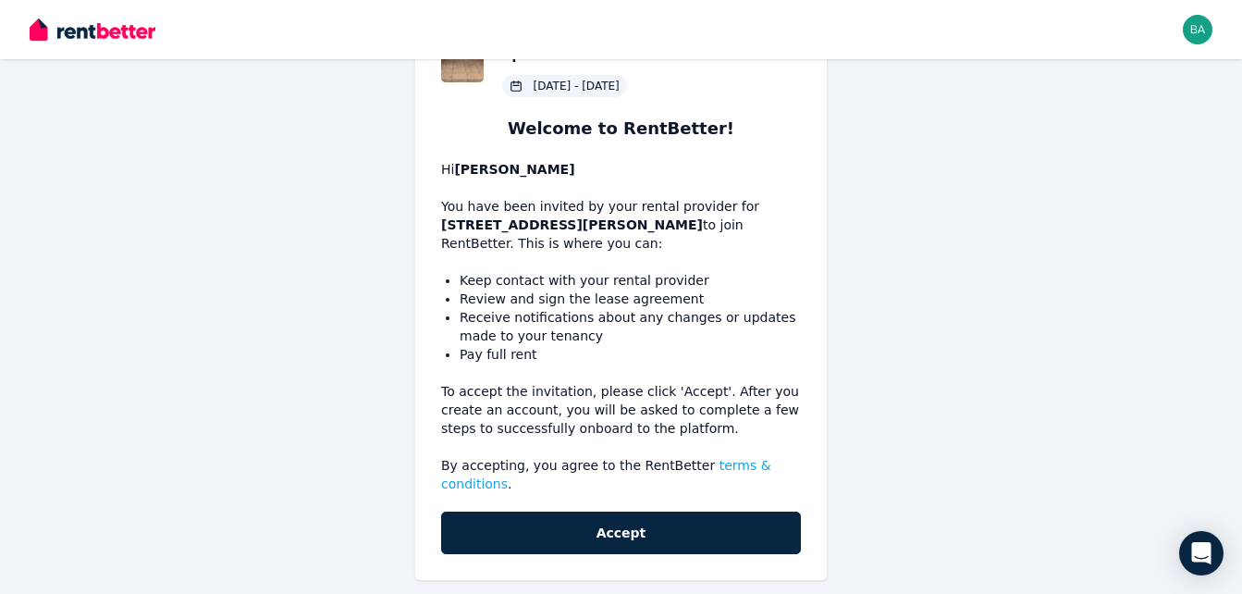
scroll to position [137, 0]
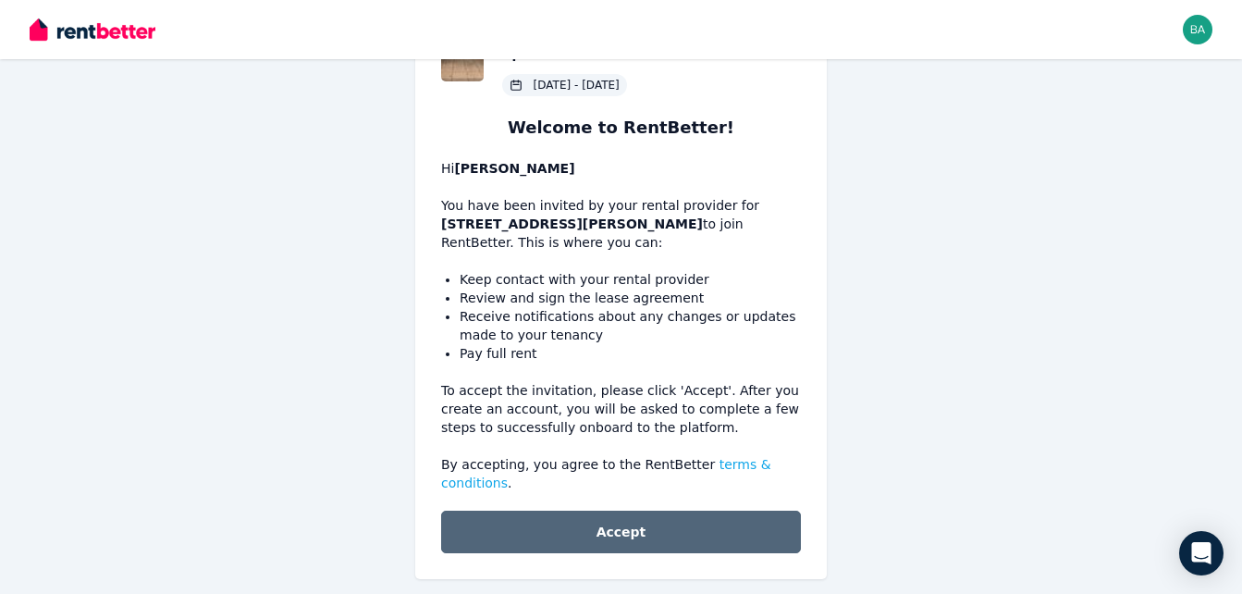
click at [541, 510] on button "Accept" at bounding box center [621, 531] width 360 height 43
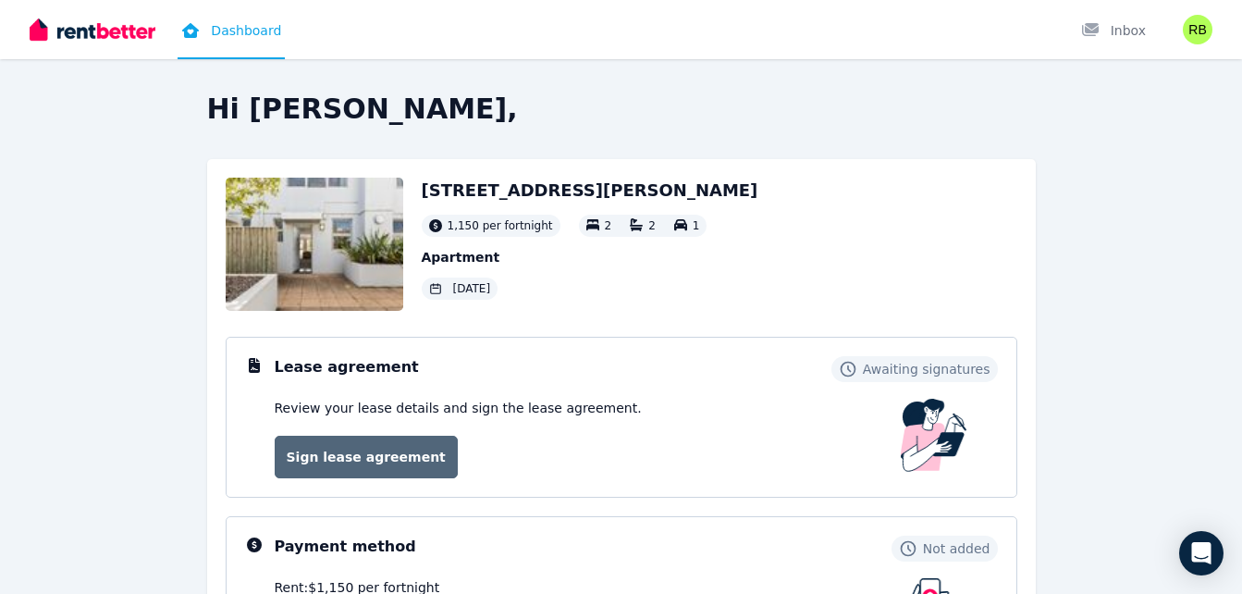
click at [331, 449] on link "Sign lease agreement" at bounding box center [366, 457] width 183 height 43
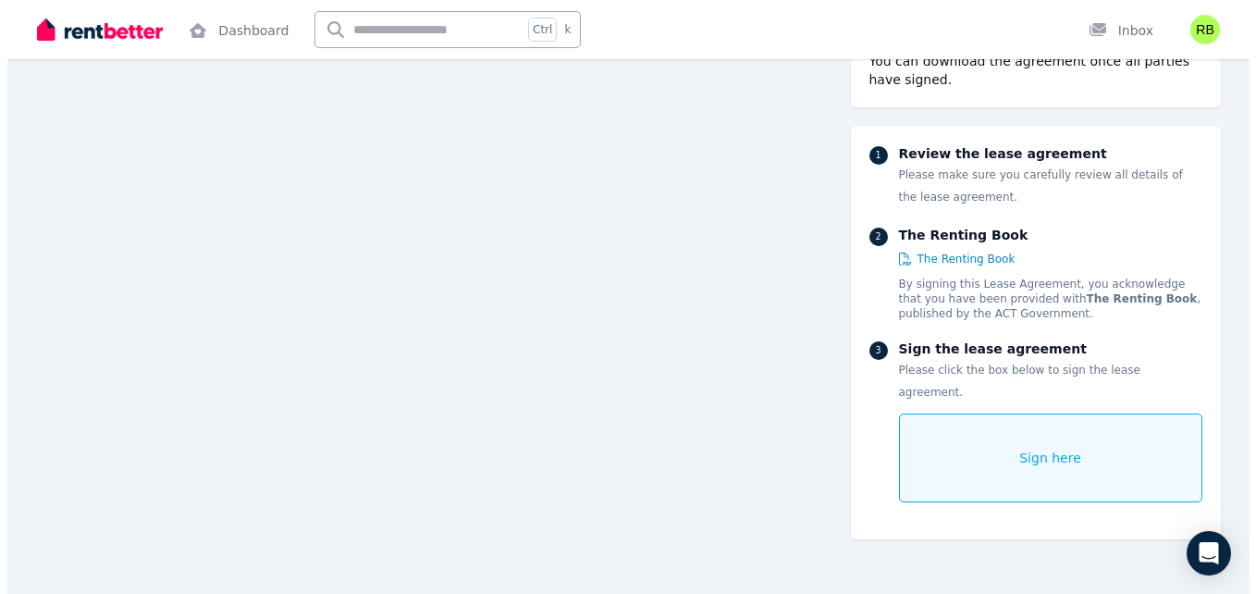
scroll to position [28470, 0]
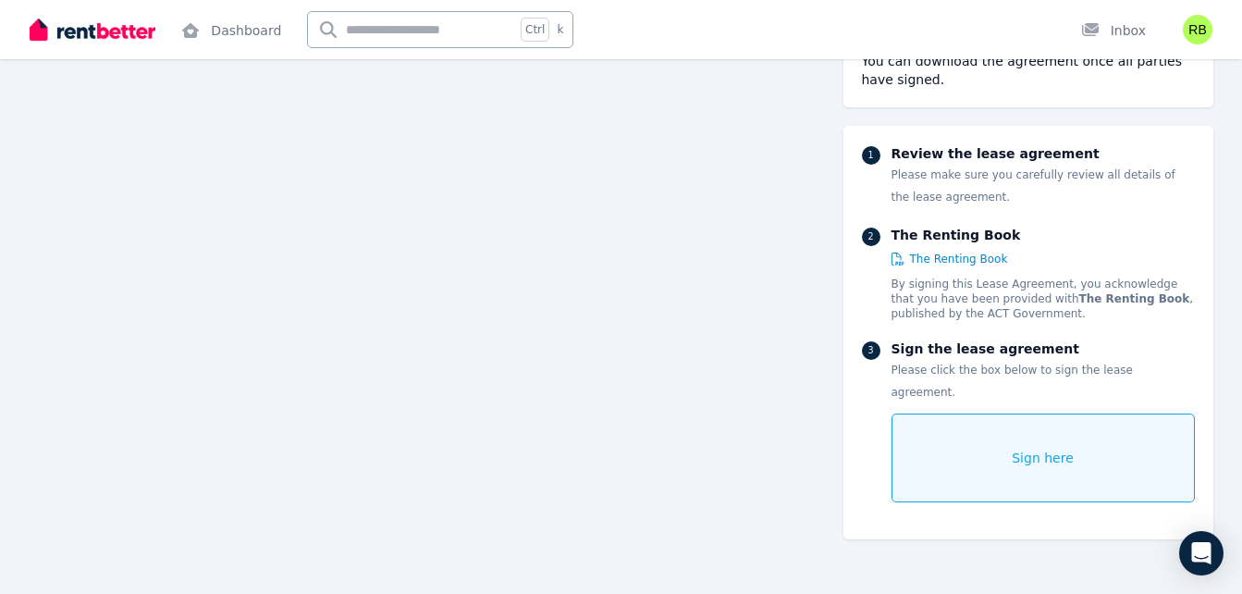
click at [936, 435] on div "Sign here" at bounding box center [1042, 457] width 303 height 89
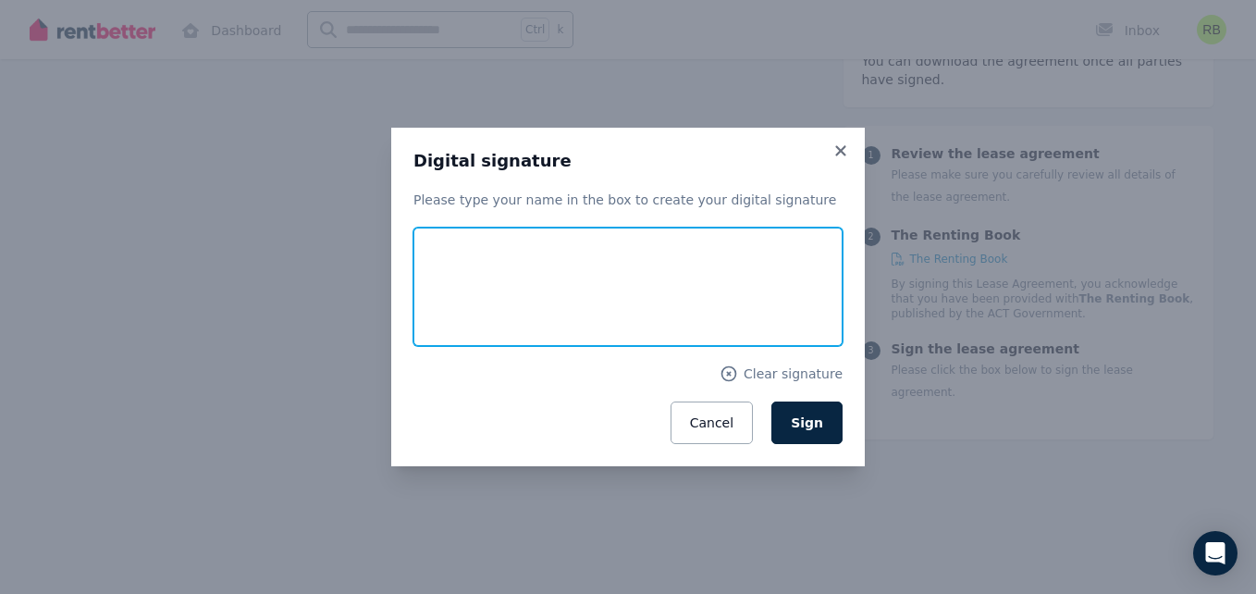
click at [602, 325] on input "text" at bounding box center [627, 286] width 429 height 118
type input "**********"
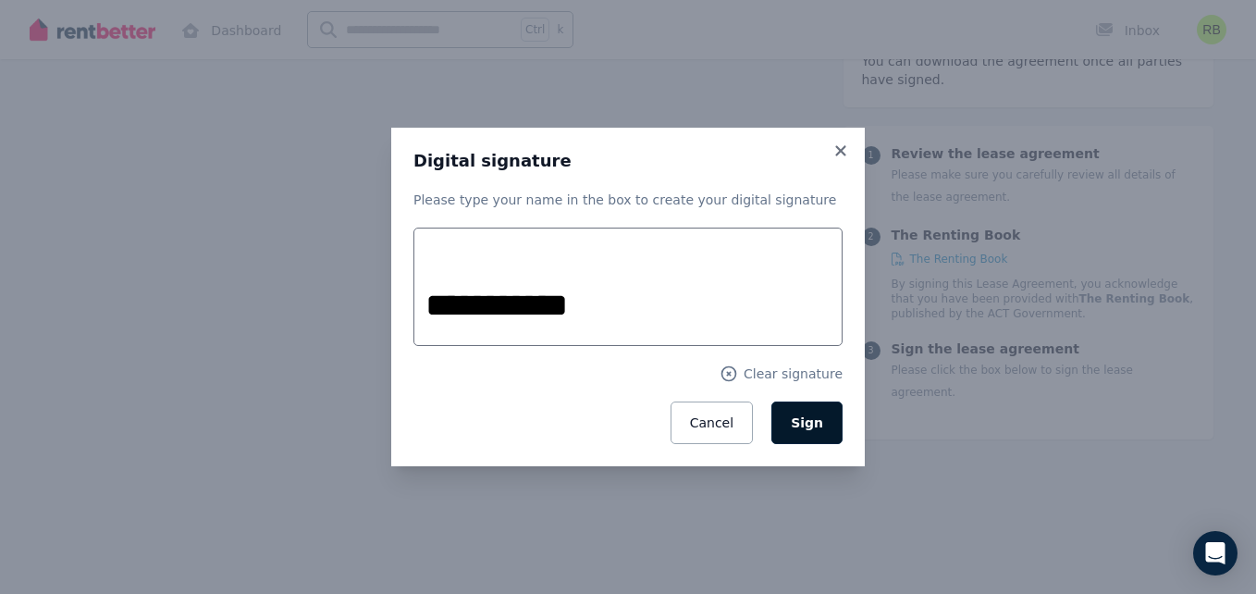
click at [809, 425] on span "Sign" at bounding box center [807, 422] width 32 height 15
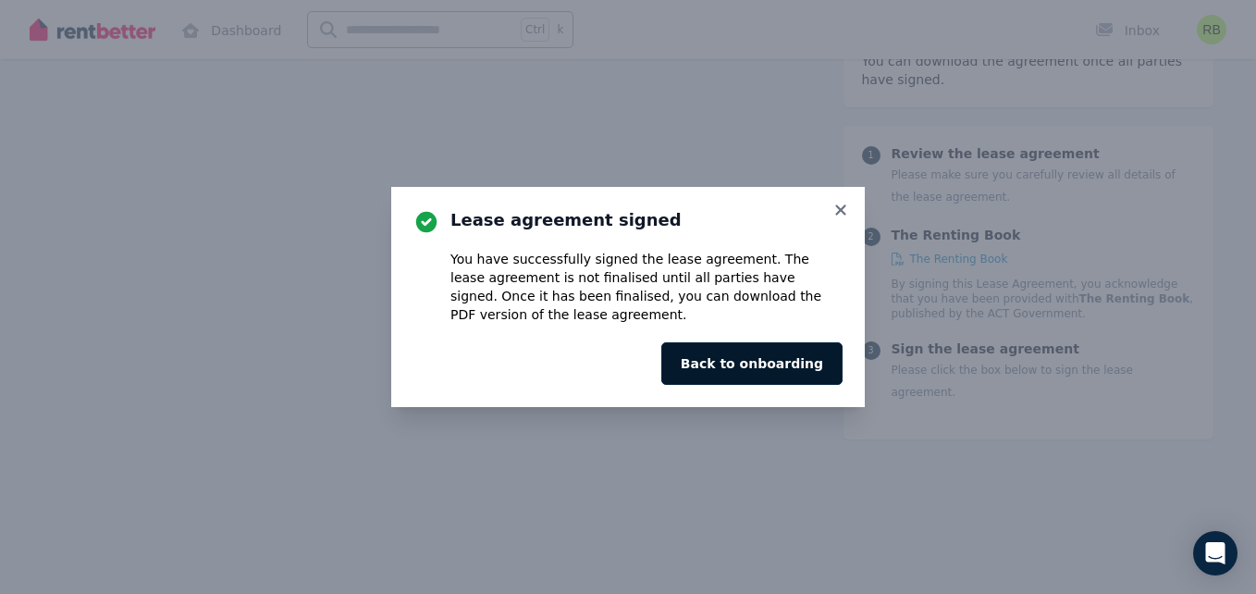
click at [756, 375] on button "Back to onboarding" at bounding box center [751, 363] width 181 height 43
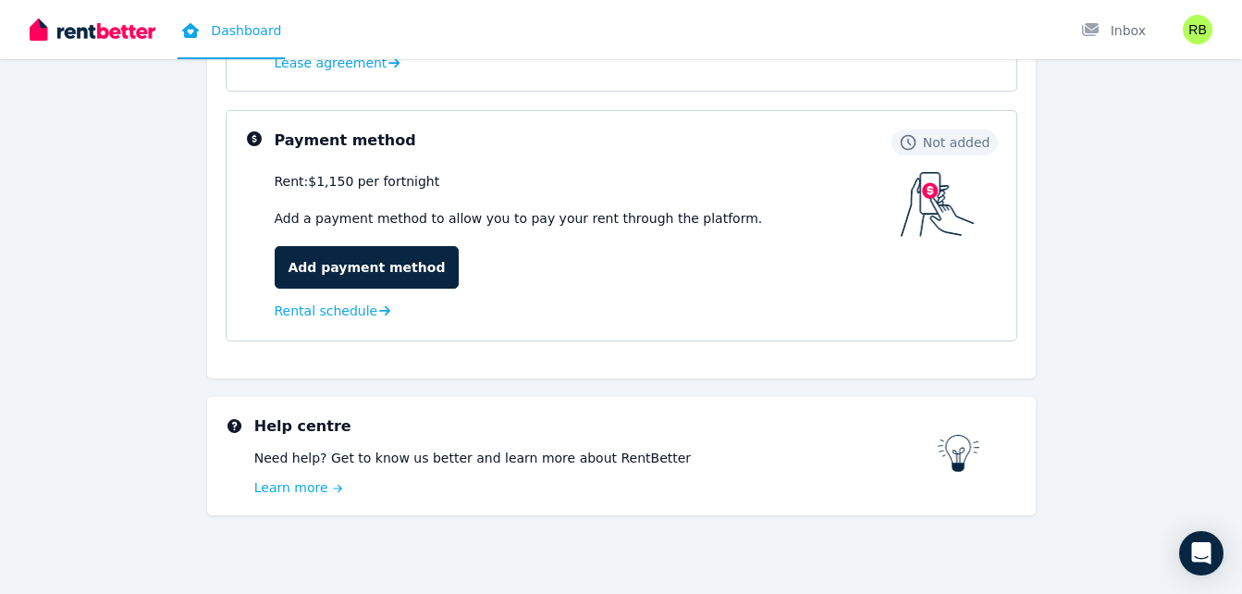
scroll to position [507, 0]
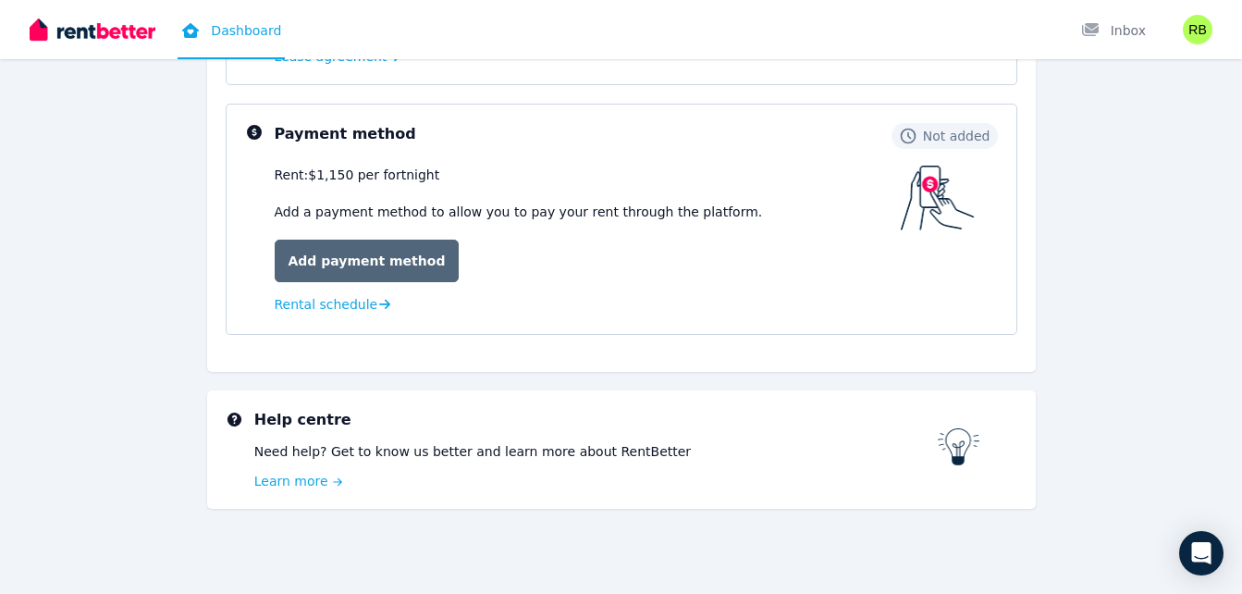
click at [356, 265] on link "Add payment method" at bounding box center [367, 261] width 185 height 43
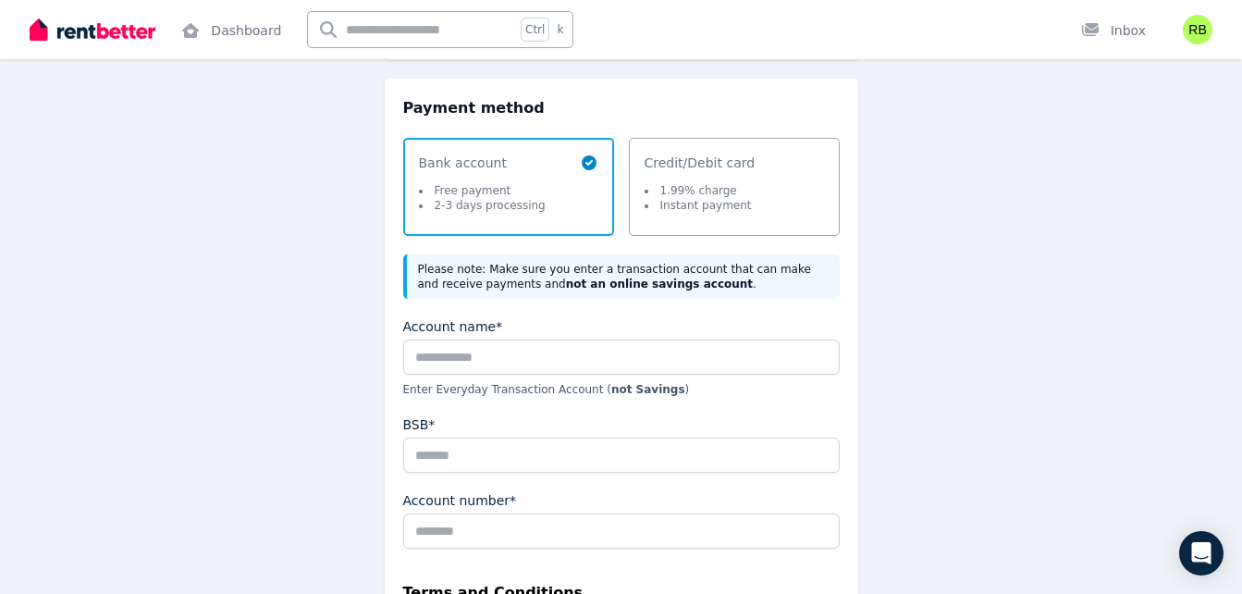
scroll to position [225, 0]
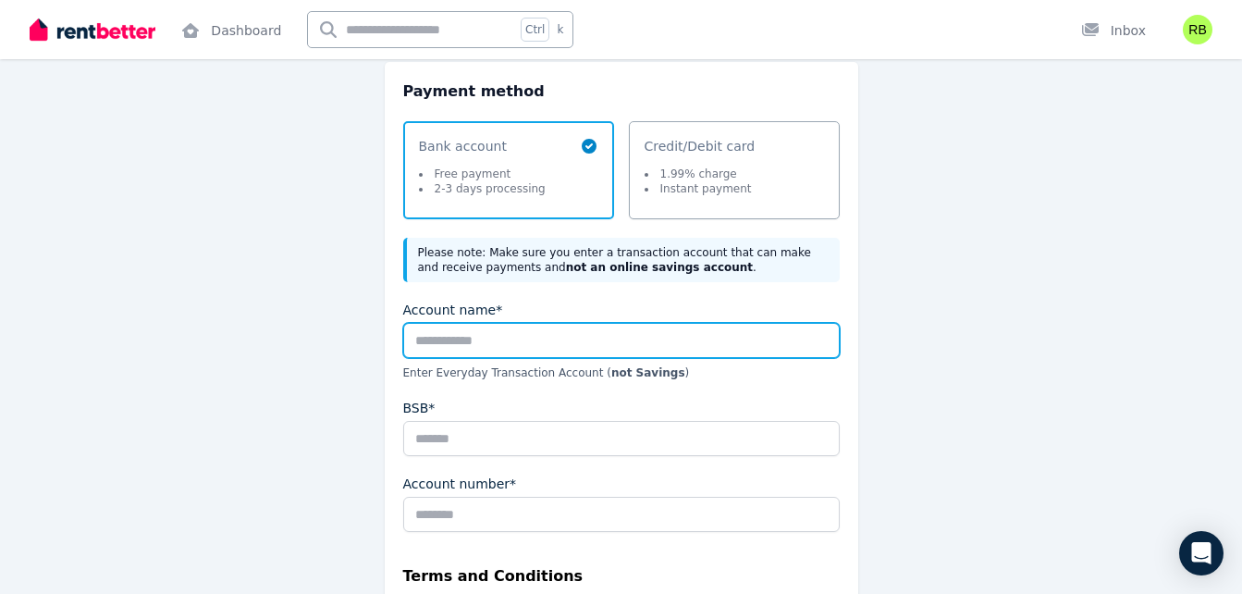
click at [440, 341] on input "Account name*" at bounding box center [621, 340] width 436 height 35
type input "**********"
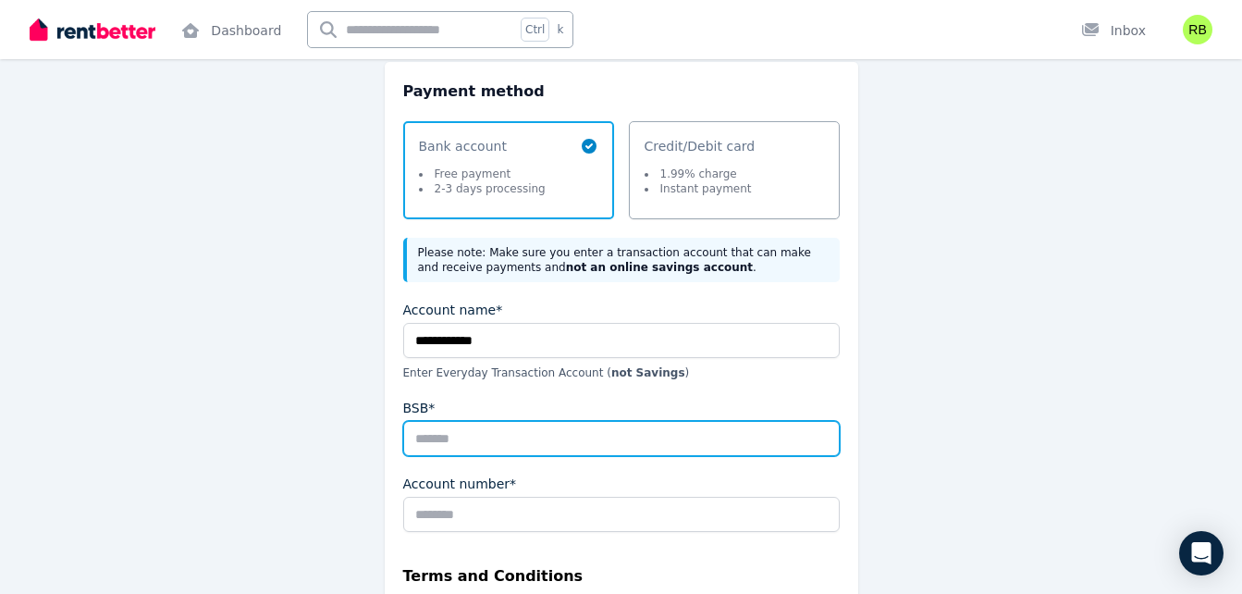
click at [445, 449] on input "BSB*" at bounding box center [621, 438] width 436 height 35
type input "******"
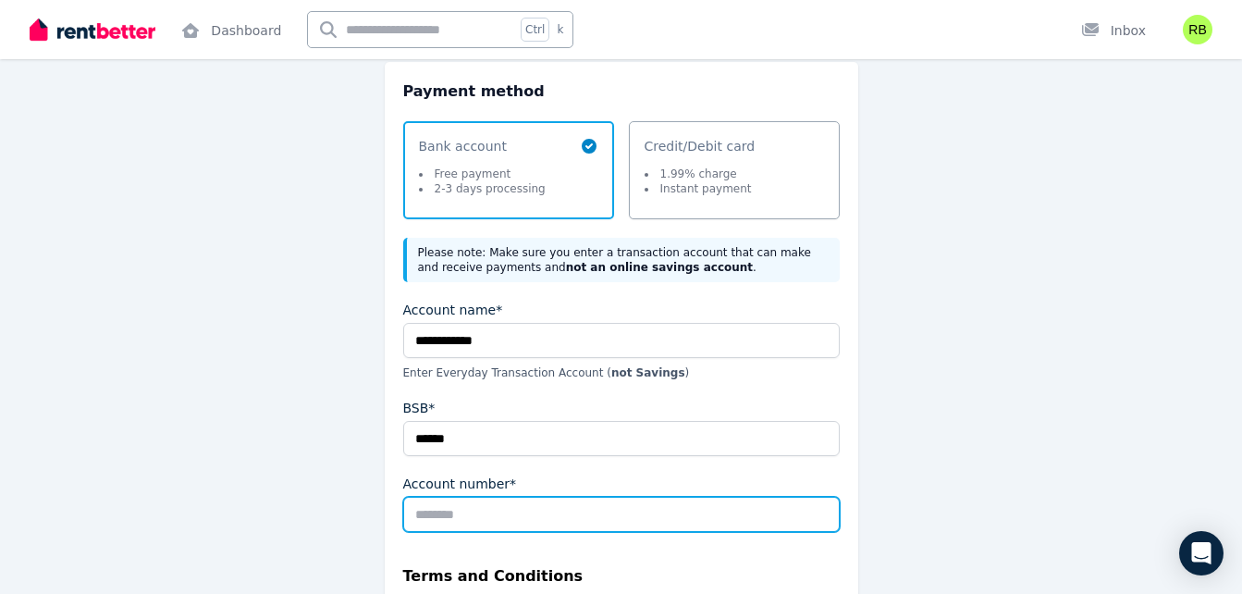
click at [437, 508] on input "Account number*" at bounding box center [621, 514] width 436 height 35
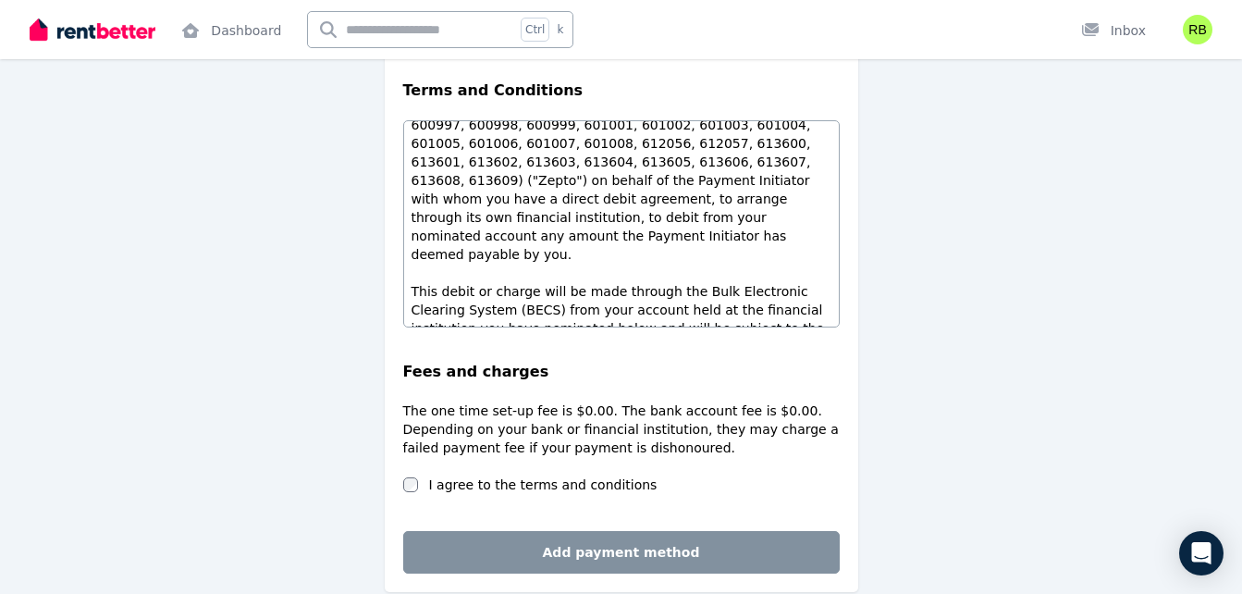
scroll to position [712, 0]
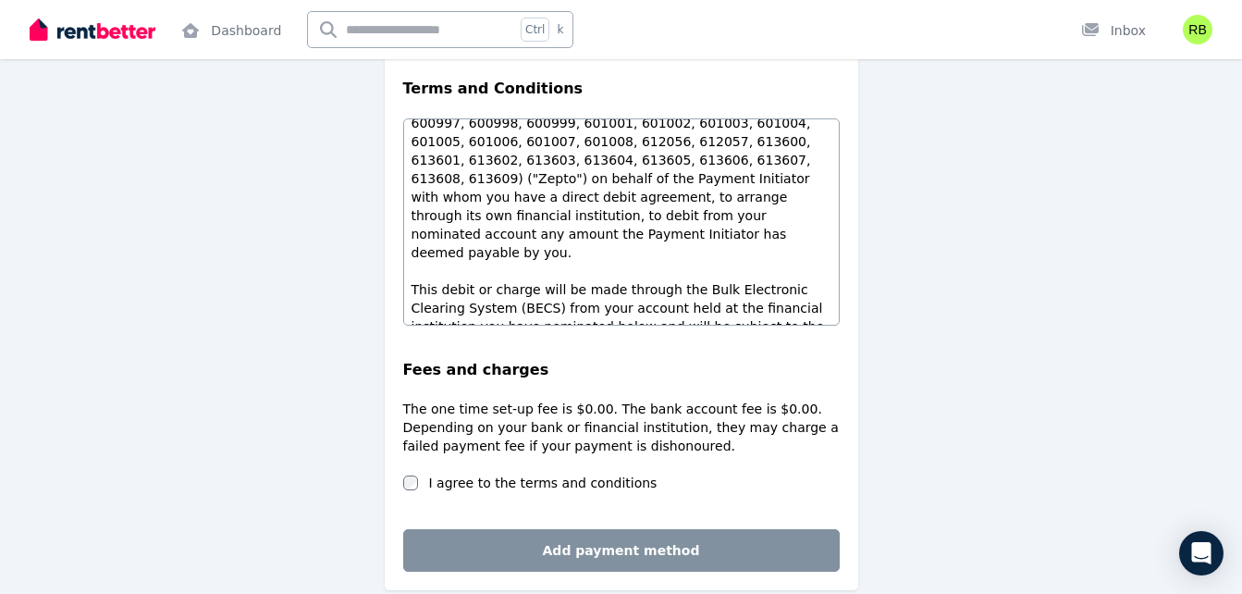
type input "********"
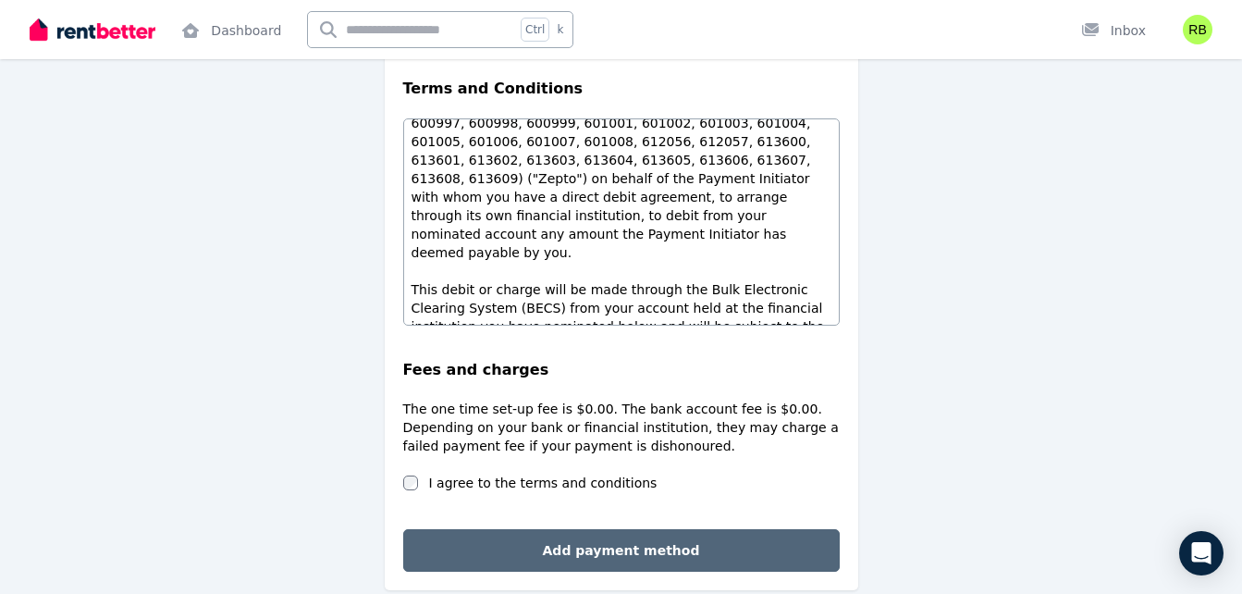
click at [526, 560] on button "Add payment method" at bounding box center [621, 550] width 436 height 43
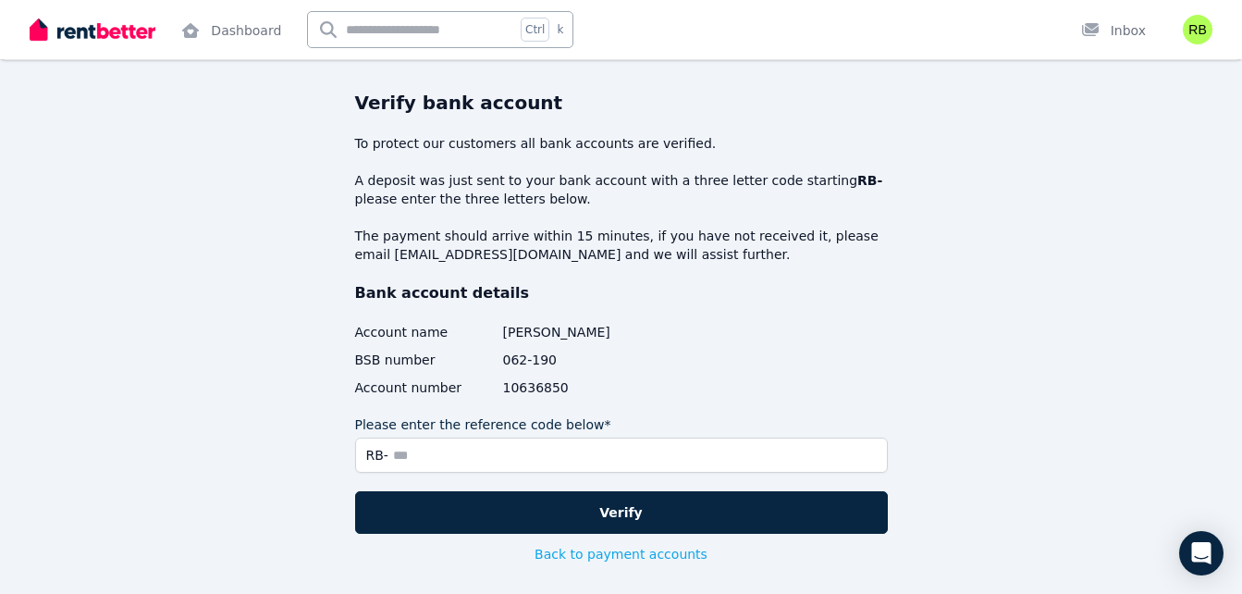
scroll to position [53, 0]
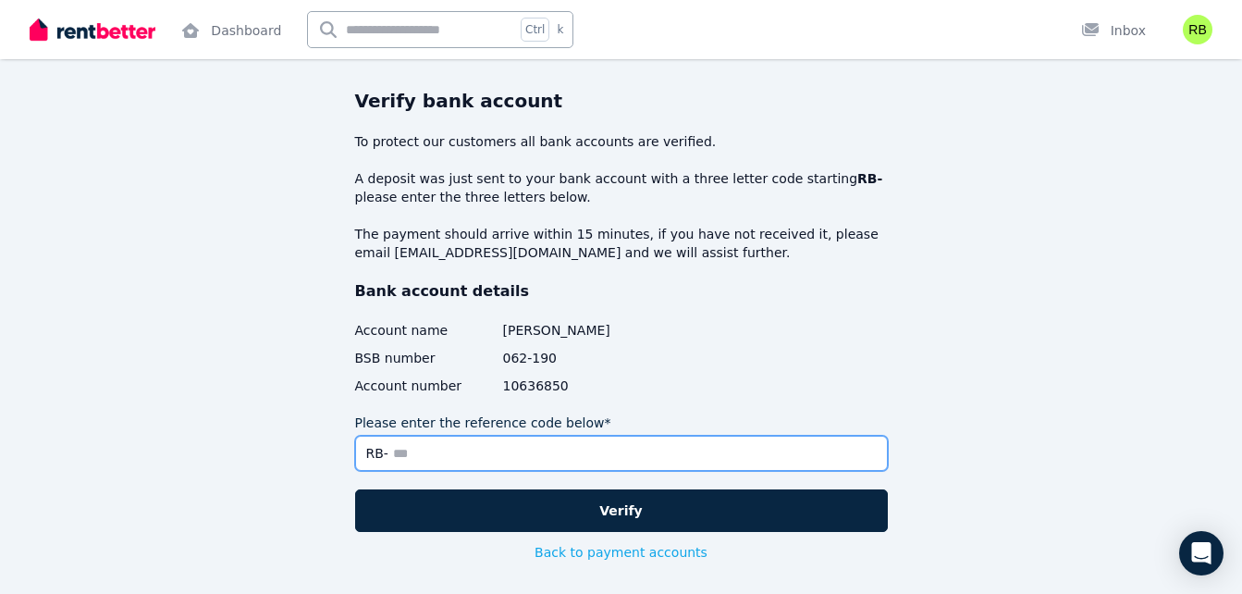
click at [464, 455] on input "Please enter the reference code below*" at bounding box center [621, 453] width 533 height 35
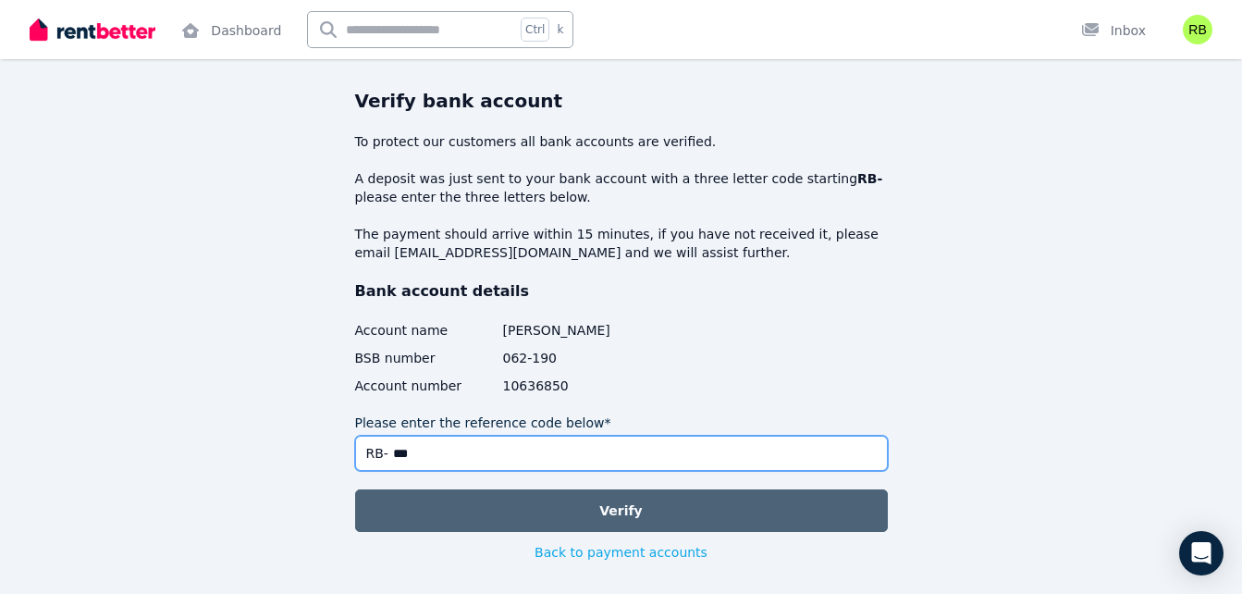
type input "***"
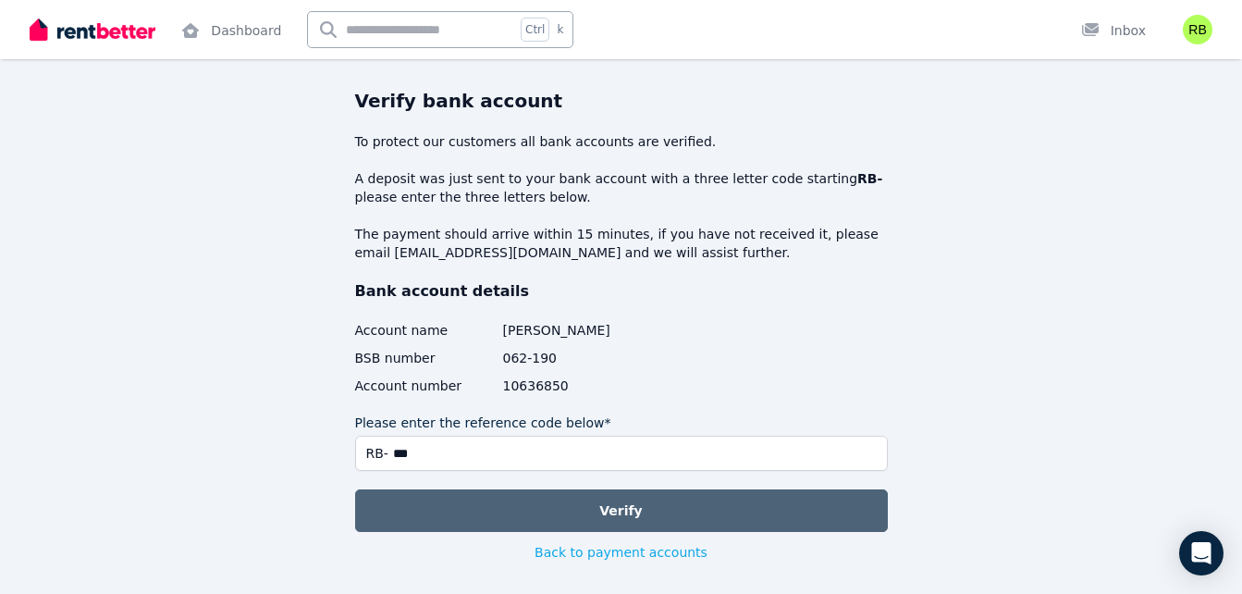
click at [531, 510] on button "Verify" at bounding box center [621, 510] width 533 height 43
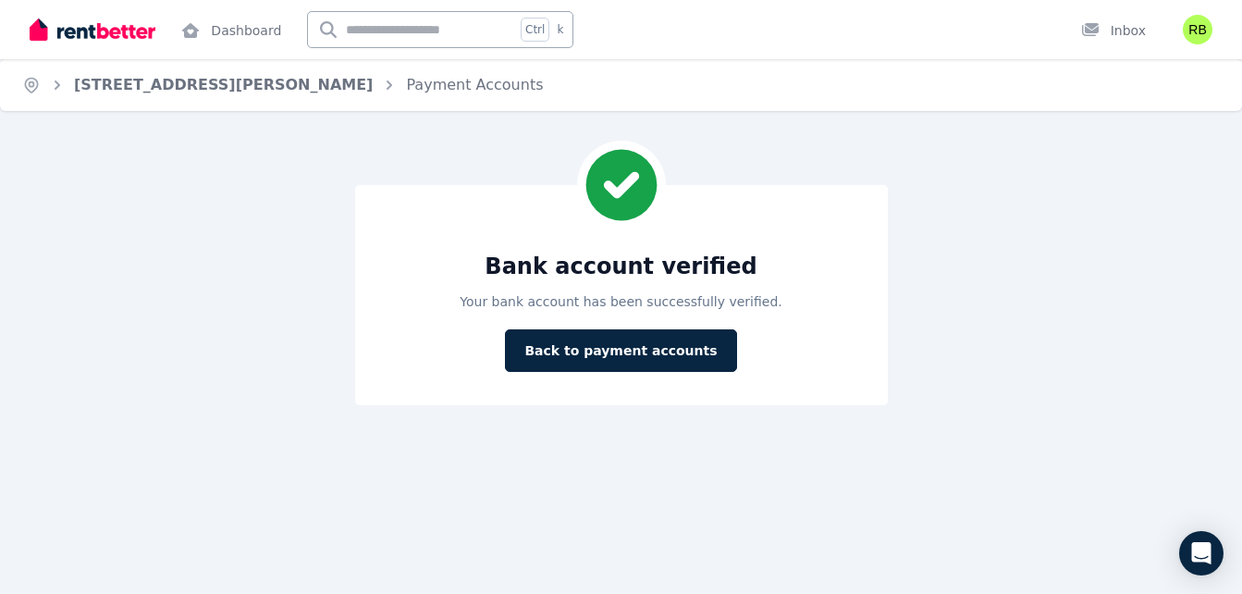
scroll to position [0, 0]
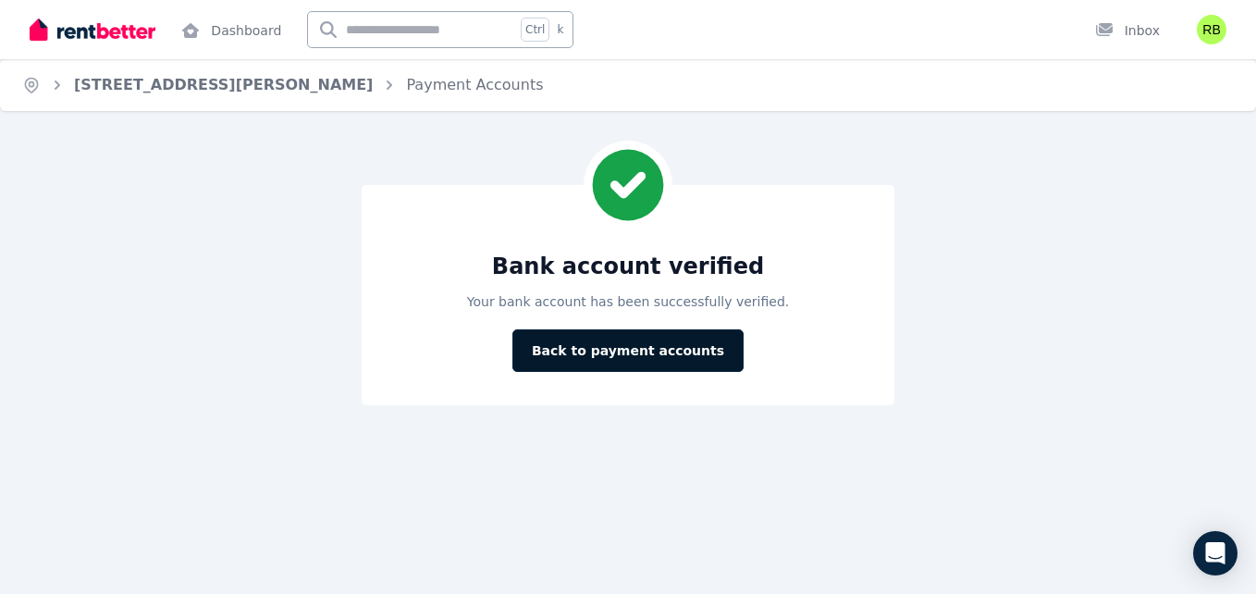
click at [633, 355] on button "Back to payment accounts" at bounding box center [627, 350] width 231 height 43
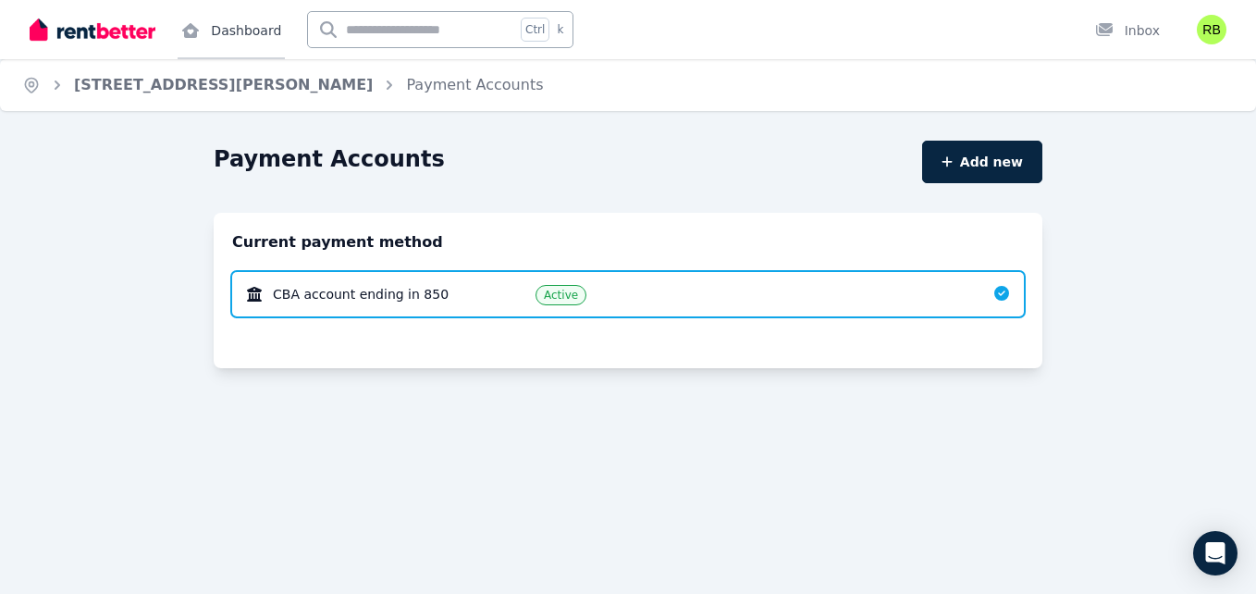
click at [219, 29] on link "Dashboard" at bounding box center [231, 29] width 107 height 59
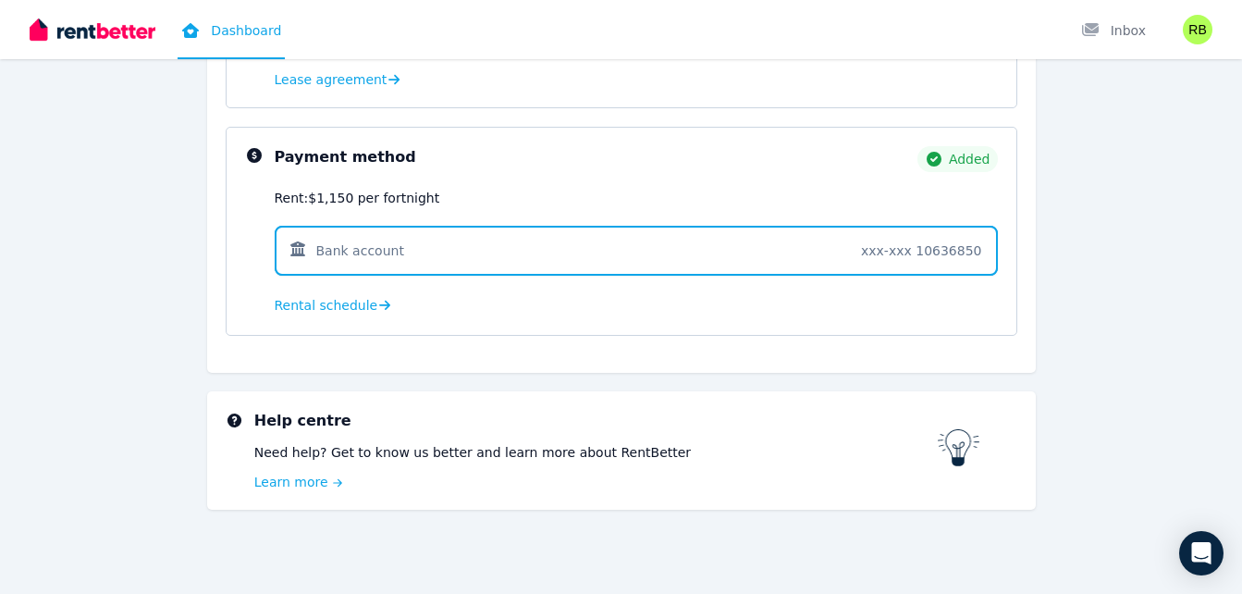
scroll to position [485, 0]
click at [321, 309] on span "Rental schedule" at bounding box center [327, 304] width 104 height 18
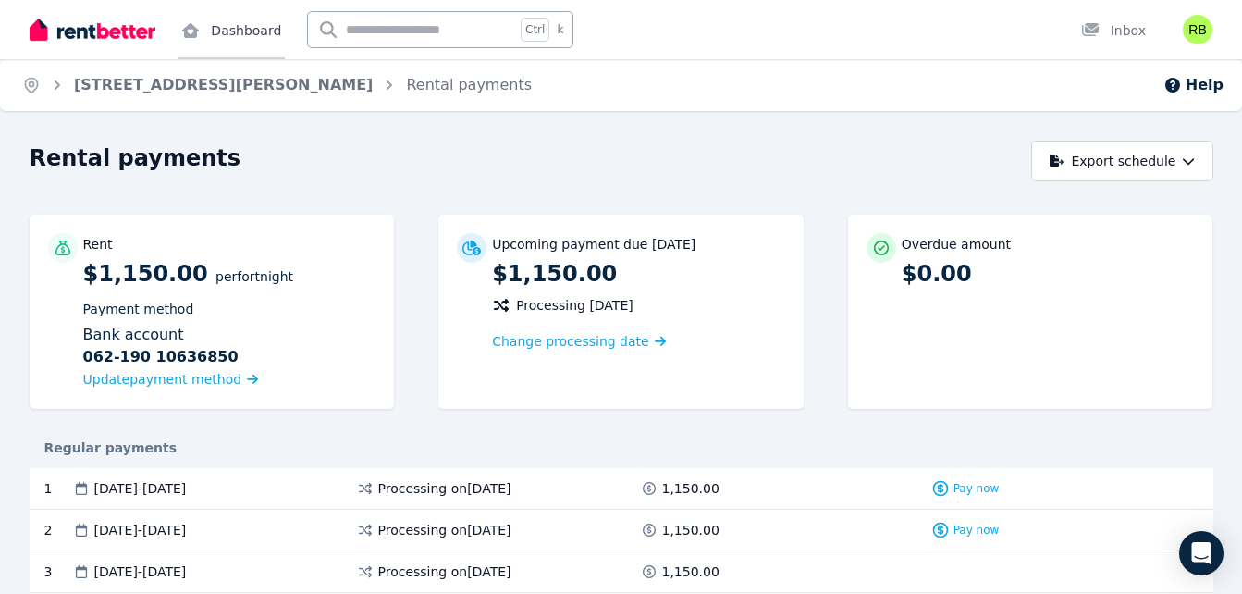
click at [228, 18] on link "Dashboard" at bounding box center [231, 29] width 107 height 59
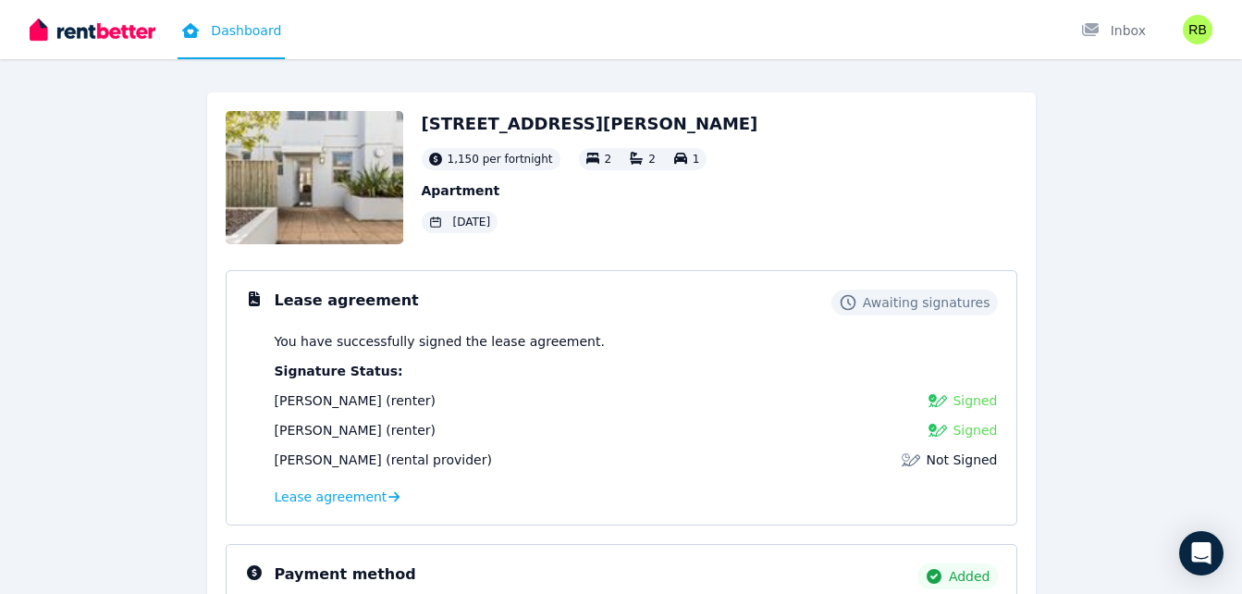
scroll to position [62, 0]
